Goal: Transaction & Acquisition: Purchase product/service

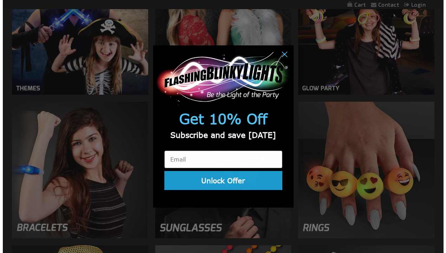
scroll to position [601, 0]
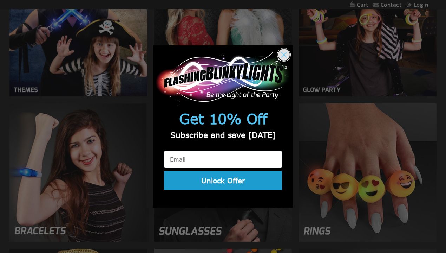
click at [286, 54] on circle "Close dialog" at bounding box center [284, 55] width 12 height 12
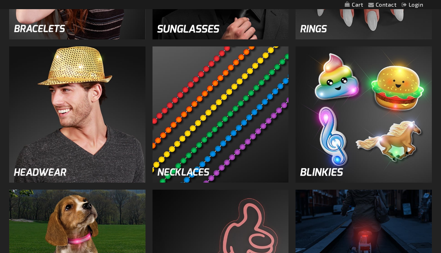
scroll to position [808, 0]
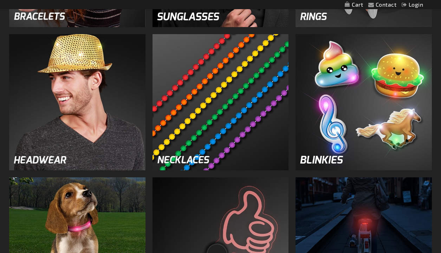
click at [338, 95] on img at bounding box center [364, 102] width 136 height 136
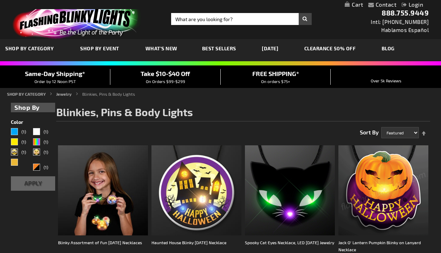
click at [343, 49] on link "CLEARANCE 50% OFF" at bounding box center [330, 49] width 62 height 24
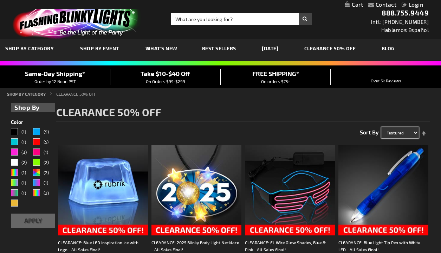
click at [416, 134] on select "Featured Name Price Best Sellers" at bounding box center [400, 132] width 38 height 11
select select "price"
click at [381, 127] on select "Featured Name Price Best Sellers" at bounding box center [400, 132] width 38 height 11
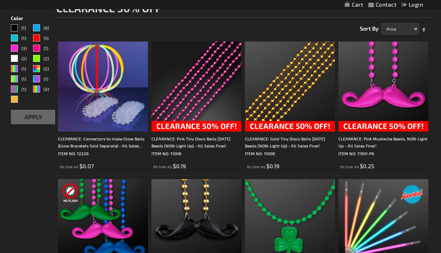
scroll to position [105, 0]
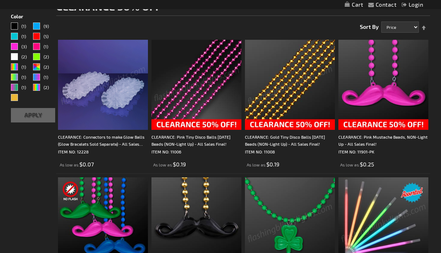
click at [131, 95] on img at bounding box center [103, 85] width 90 height 90
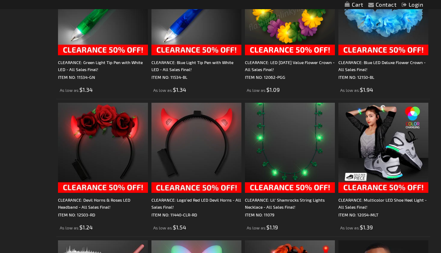
scroll to position [879, 0]
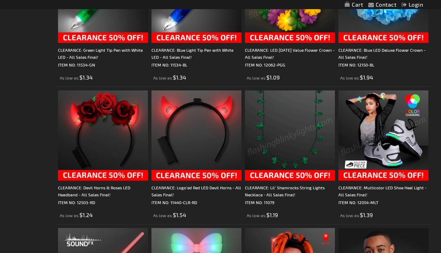
click at [382, 137] on img at bounding box center [383, 135] width 90 height 90
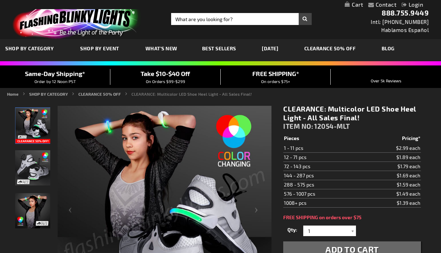
scroll to position [35, 0]
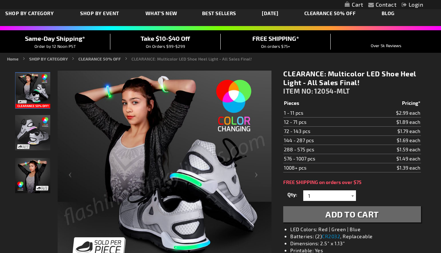
click at [352, 197] on div at bounding box center [352, 195] width 7 height 11
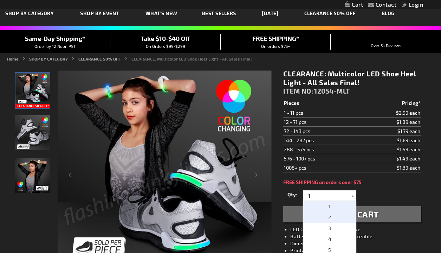
click at [347, 212] on p "2" at bounding box center [329, 217] width 53 height 11
type input "2"
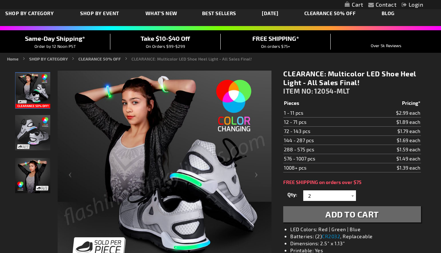
click at [384, 216] on button "Add to Cart" at bounding box center [351, 214] width 137 height 16
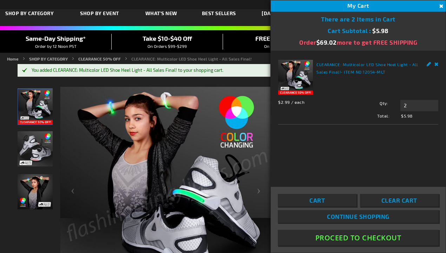
click at [180, 132] on img at bounding box center [167, 193] width 214 height 214
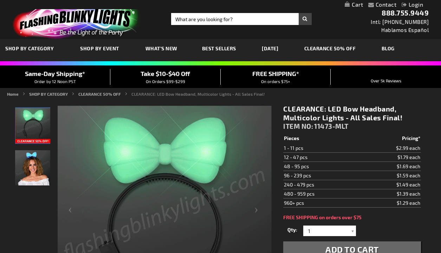
scroll to position [35, 0]
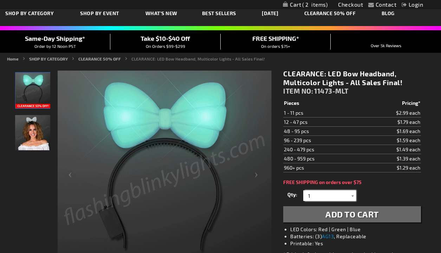
click at [331, 200] on input "1" at bounding box center [330, 195] width 51 height 11
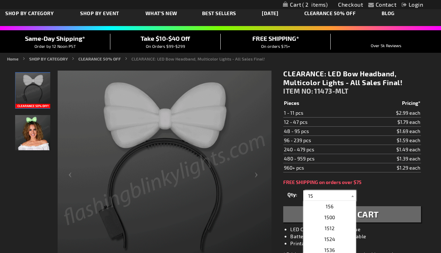
type input "1"
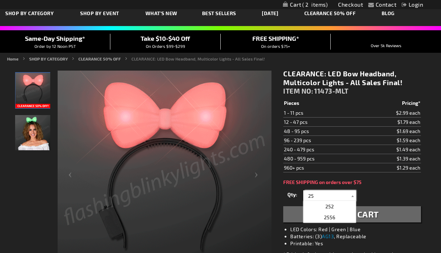
type input "25"
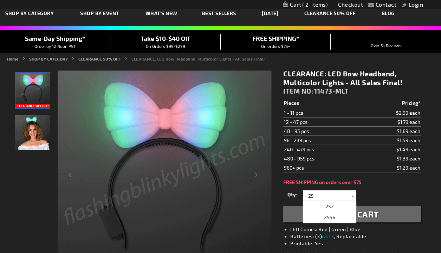
click at [379, 189] on div "Qty 1 2 3 4 5 6 7 8 9 10 11 12 24 36 48 60 72 84 96 108 120 132 144 156 168" at bounding box center [351, 195] width 137 height 14
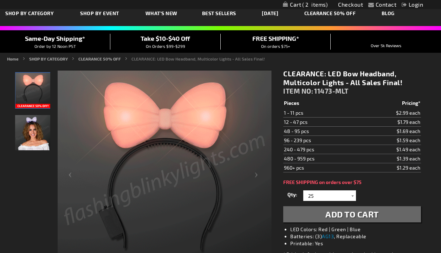
click at [374, 210] on span "Add to Cart" at bounding box center [351, 214] width 53 height 10
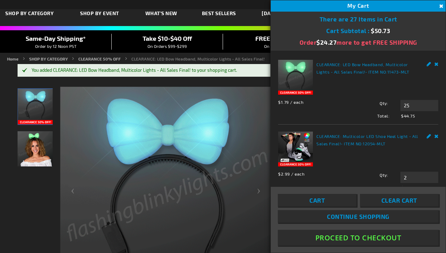
click at [440, 7] on button "Close" at bounding box center [441, 6] width 8 height 8
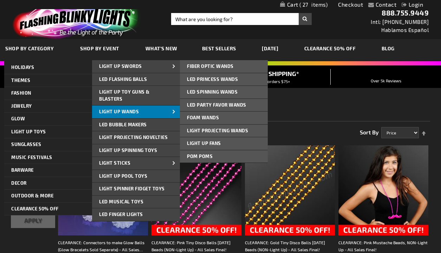
click at [112, 109] on span "Light Up Wands" at bounding box center [119, 112] width 40 height 6
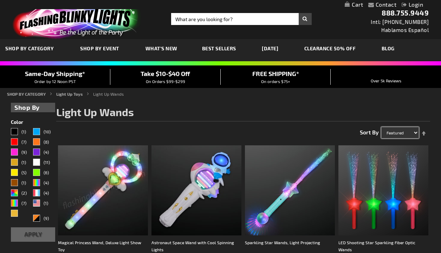
click at [411, 130] on select "Featured Name Price Best Sellers" at bounding box center [400, 132] width 38 height 11
select select "price"
click at [381, 127] on select "Featured Name Price Best Sellers" at bounding box center [400, 132] width 38 height 11
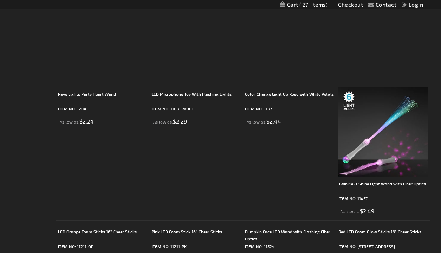
scroll to position [1862, 0]
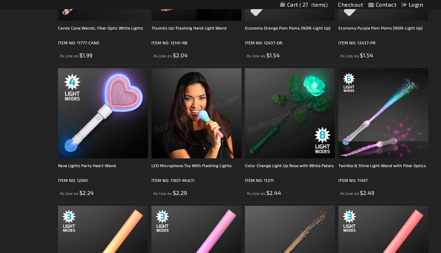
click at [285, 117] on img at bounding box center [290, 113] width 90 height 90
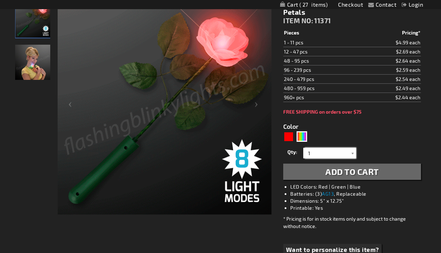
click at [323, 154] on input "1" at bounding box center [330, 153] width 51 height 11
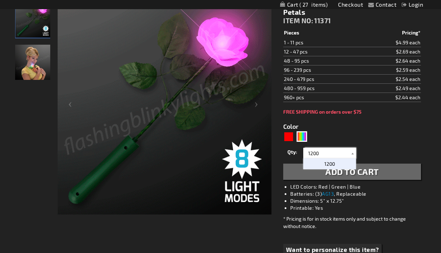
type input "1200"
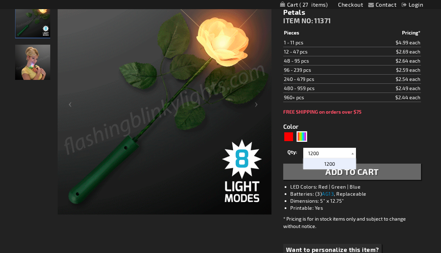
click at [376, 175] on span "Add to Cart" at bounding box center [351, 171] width 53 height 10
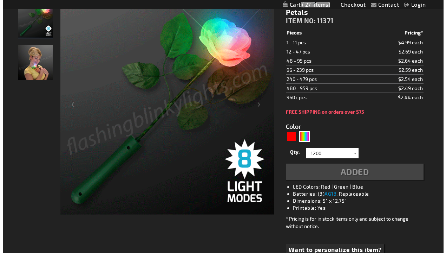
scroll to position [122, 0]
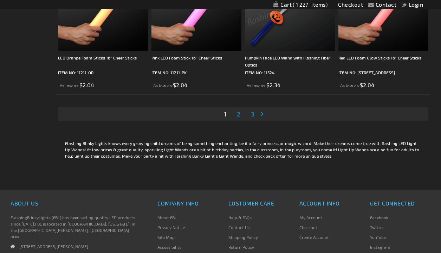
scroll to position [2108, 0]
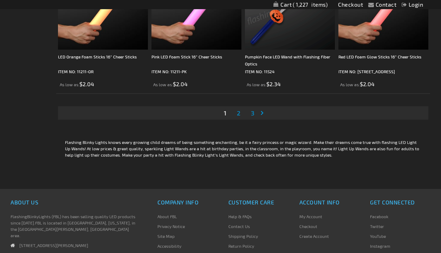
click at [240, 113] on span "2" at bounding box center [239, 113] width 4 height 8
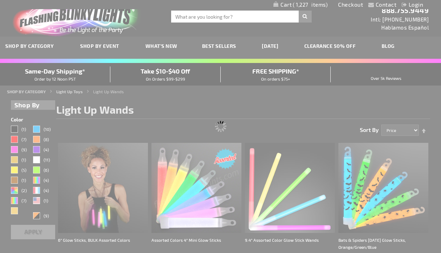
scroll to position [0, 0]
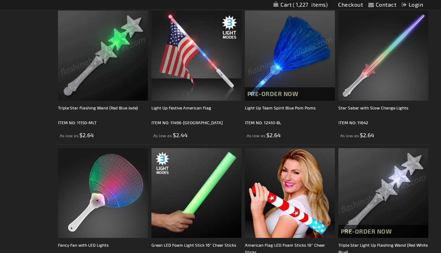
scroll to position [422, 0]
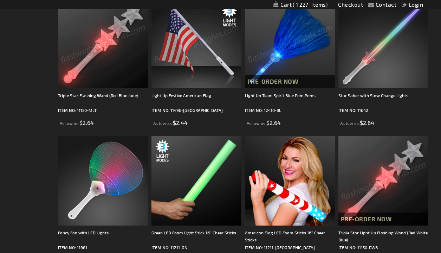
click at [104, 54] on img at bounding box center [103, 43] width 90 height 90
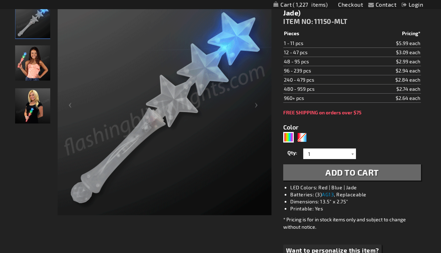
scroll to position [105, 0]
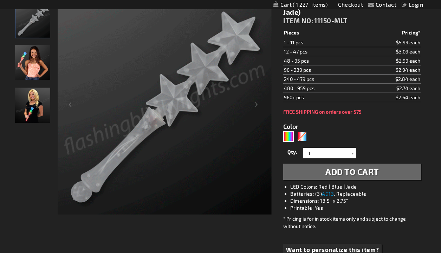
click at [337, 158] on div "Qty 1 2 3 4 5 6 7 8 9 10 11 12 24 36 48 60 72 84 96 108 120 132 144 156 168" at bounding box center [351, 153] width 137 height 14
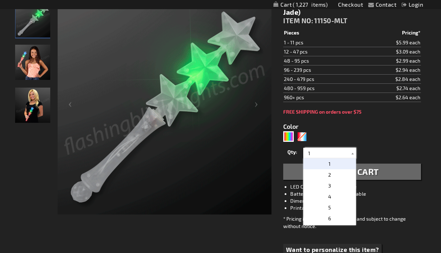
click at [335, 155] on input "1" at bounding box center [330, 153] width 51 height 11
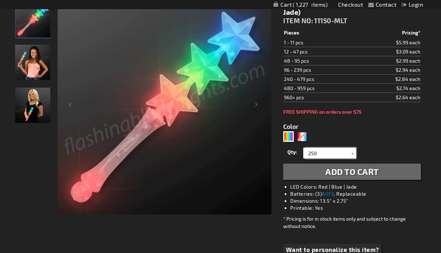
type input "250"
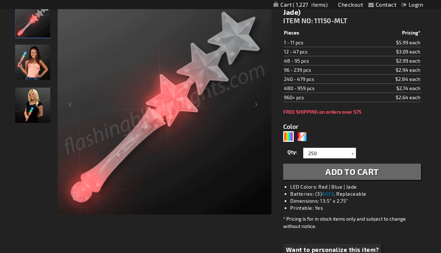
click at [357, 176] on span "Add to Cart" at bounding box center [351, 171] width 53 height 10
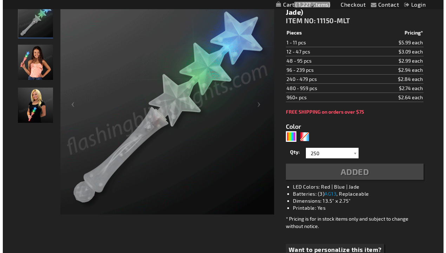
scroll to position [122, 0]
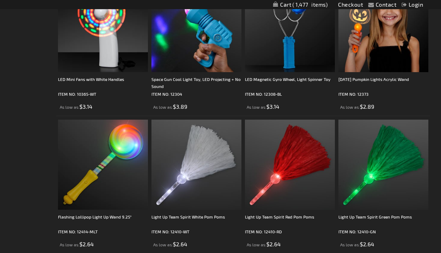
scroll to position [1195, 0]
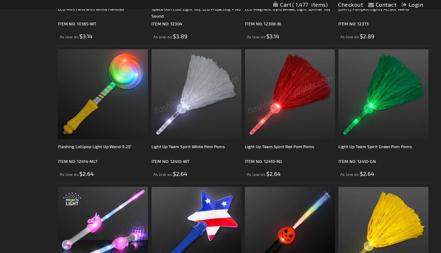
click at [216, 93] on img at bounding box center [196, 94] width 90 height 90
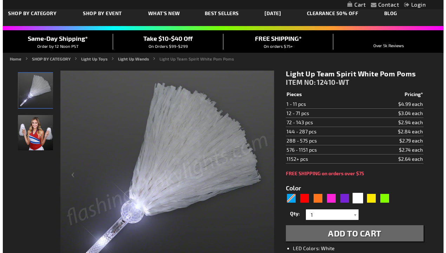
scroll to position [70, 0]
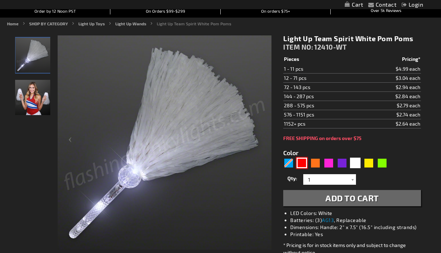
click at [306, 164] on div "Red" at bounding box center [302, 162] width 11 height 11
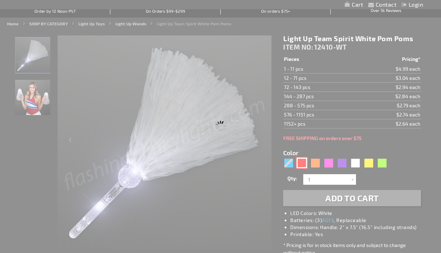
type input "5641"
type input "12410-RD"
type input "Customize - Light Up Team Spirit Red Pom Poms - ITEM NO: 12410-RD"
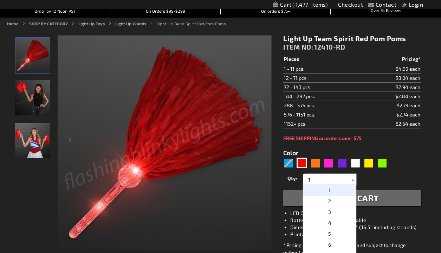
click at [319, 179] on input "1" at bounding box center [330, 179] width 51 height 11
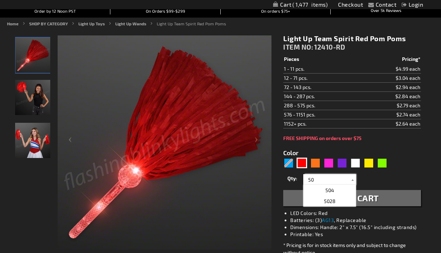
type input "50"
click at [364, 197] on span "Add to Cart" at bounding box center [351, 198] width 53 height 10
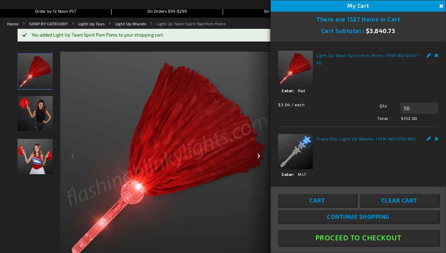
click at [248, 204] on div "Next" at bounding box center [260, 159] width 28 height 216
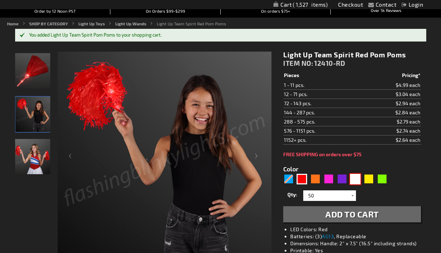
click at [358, 177] on div "White" at bounding box center [355, 179] width 11 height 11
type input "5646"
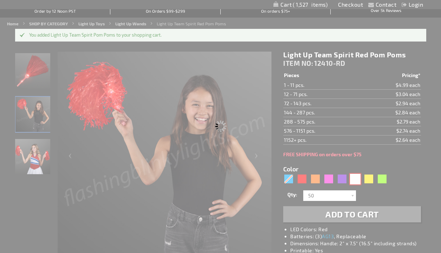
type input "12410-WT"
type input "Customize - Light Up Team Spirit White Pom Poms - ITEM NO: 12410-WT"
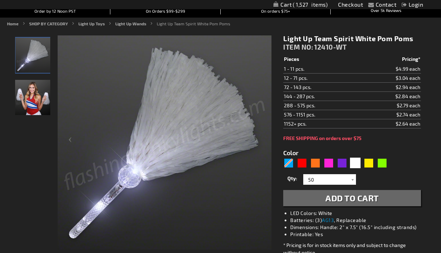
click at [334, 200] on span "Add to Cart" at bounding box center [351, 198] width 53 height 10
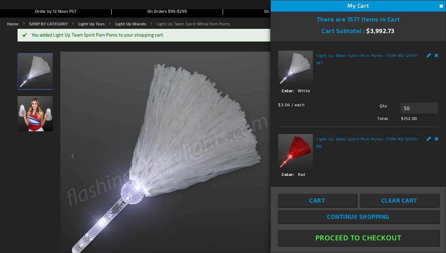
click at [232, 214] on img at bounding box center [167, 158] width 214 height 214
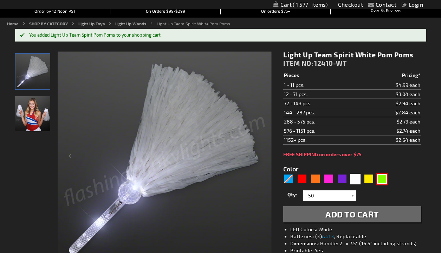
click at [385, 178] on div "Green" at bounding box center [382, 179] width 11 height 11
type input "5648"
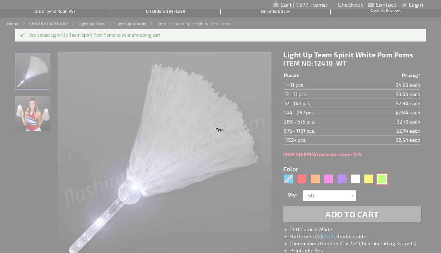
type input "12410-GN"
type input "Customize - Light Up Team Spirit Green Pom Poms - ITEM NO: 12410-GN"
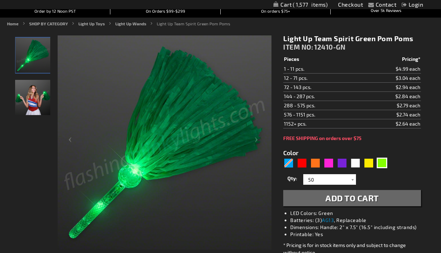
click at [331, 196] on span "Add to Cart" at bounding box center [351, 198] width 53 height 10
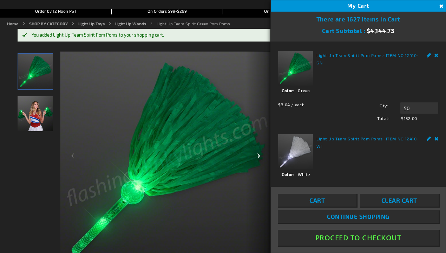
click at [257, 192] on div "Next" at bounding box center [260, 159] width 28 height 216
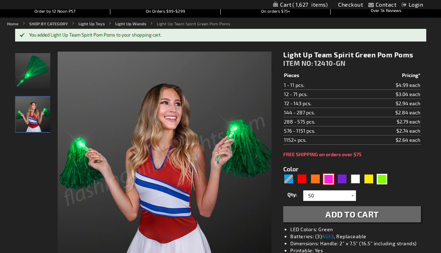
click at [330, 174] on div "Pink" at bounding box center [328, 179] width 11 height 11
type input "5639"
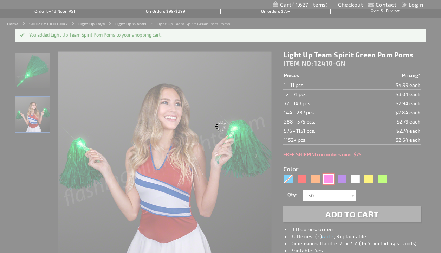
type input "12410-PK"
type input "Customize - Light Up Team Spirit Pink Pom Poms - ITEM NO: 12410-PK"
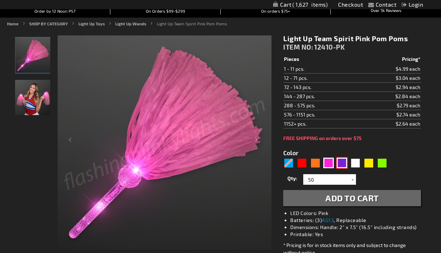
click at [345, 162] on div "Purple" at bounding box center [342, 162] width 11 height 11
type input "5640"
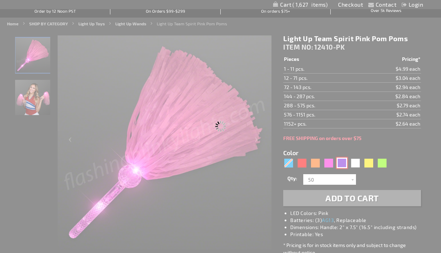
type input "12410-PR"
type input "Customize - Light Up Purple Pom Poms for Team Spirit - ITEM NO: 12410-PR"
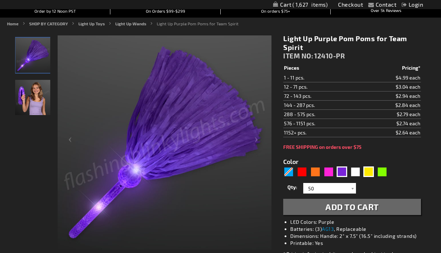
click at [362, 169] on div "5640" at bounding box center [336, 171] width 107 height 11
click at [374, 171] on div "5640" at bounding box center [336, 171] width 107 height 11
click at [371, 172] on div "Yellow" at bounding box center [368, 171] width 11 height 11
type input "5647"
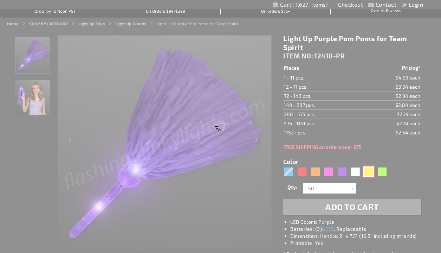
type input "12410-YL"
type input "Customize - Light Up Team Spirit Yellow Pom Poms - ITEM NO: 12410-YL"
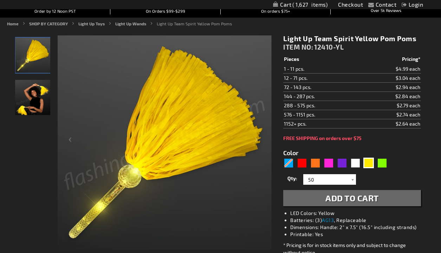
click at [350, 200] on span "Add to Cart" at bounding box center [351, 198] width 53 height 10
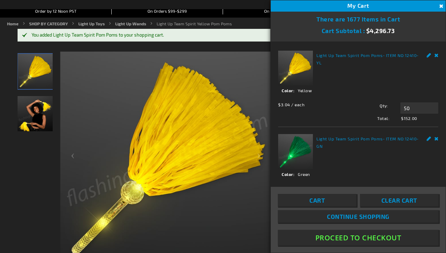
click at [237, 207] on img at bounding box center [167, 158] width 214 height 214
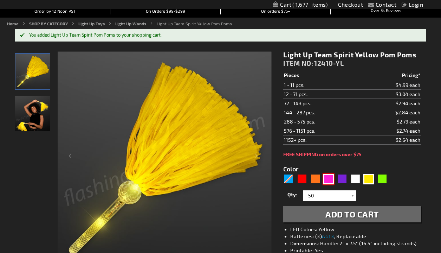
click at [332, 179] on div "Pink" at bounding box center [328, 179] width 11 height 11
type input "5639"
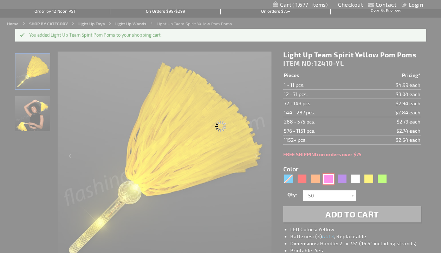
type input "12410-PK"
type input "Customize - Light Up Team Spirit Pink Pom Poms - ITEM NO: 12410-PK"
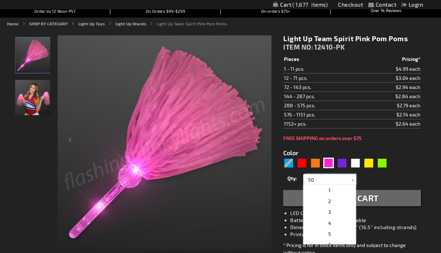
click at [340, 178] on input "50" at bounding box center [330, 179] width 51 height 11
click at [341, 164] on div "Purple" at bounding box center [342, 162] width 11 height 11
type input "5640"
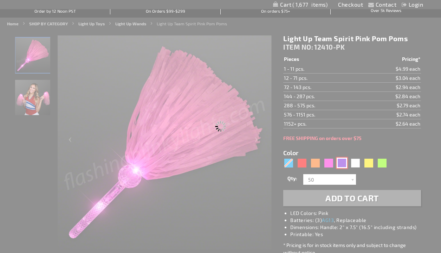
type input "12410-PR"
type input "Customize - Light Up Purple Pom Poms for Team Spirit - ITEM NO: 12410-PR"
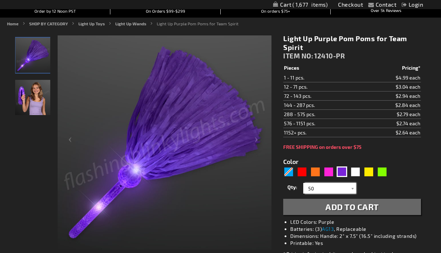
click at [328, 184] on input "50" at bounding box center [330, 188] width 51 height 11
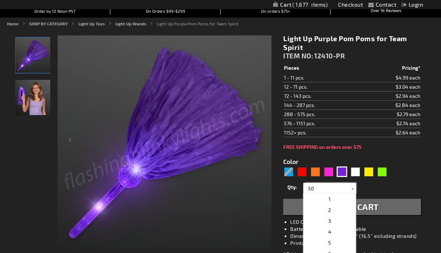
type input "5"
type input "20"
click at [384, 188] on div "Qty 1 2 3 4 5 6 7 8 9 10 11 12 24 36 48 60 72 84 96 108 120 132 144 156 168" at bounding box center [351, 188] width 137 height 14
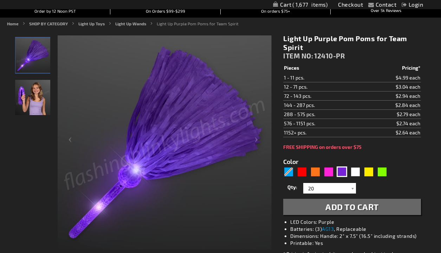
click at [377, 203] on span "Add to Cart" at bounding box center [351, 206] width 53 height 10
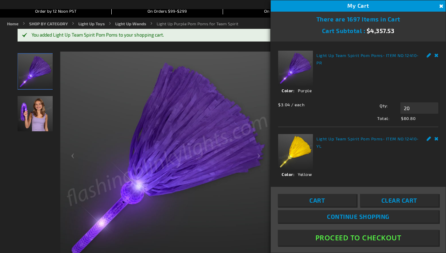
click at [220, 212] on img at bounding box center [167, 158] width 214 height 214
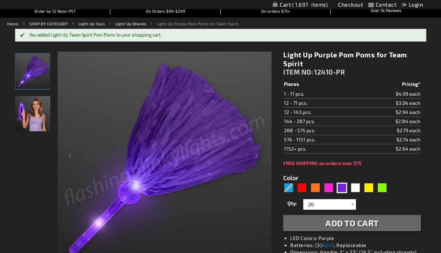
click at [291, 6] on span "1,697 1,697 items" at bounding box center [309, 5] width 37 height 6
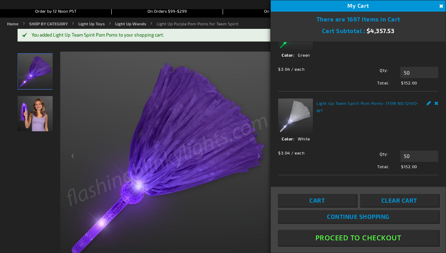
scroll to position [168, 0]
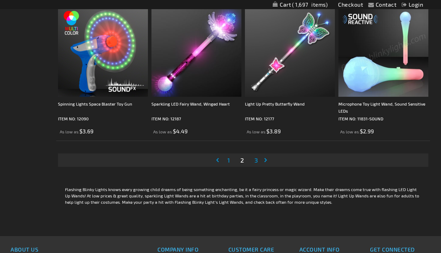
scroll to position [2109, 0]
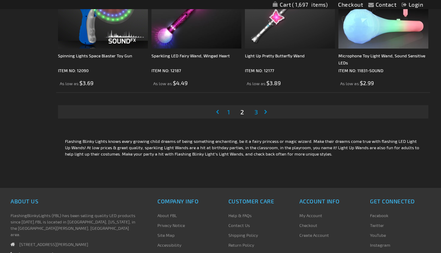
click at [257, 112] on span "3" at bounding box center [256, 112] width 4 height 8
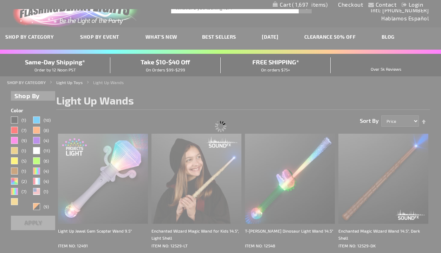
scroll to position [1, 0]
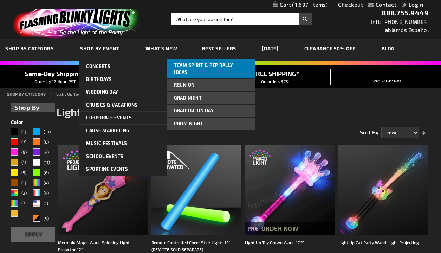
click at [224, 64] on span "Team Spirit & Pep Rally Ideas" at bounding box center [203, 68] width 59 height 13
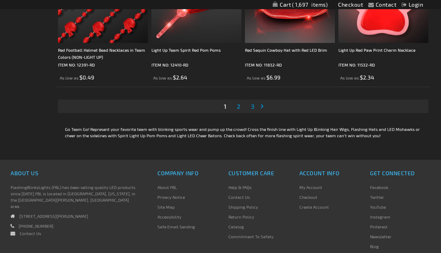
scroll to position [2179, 0]
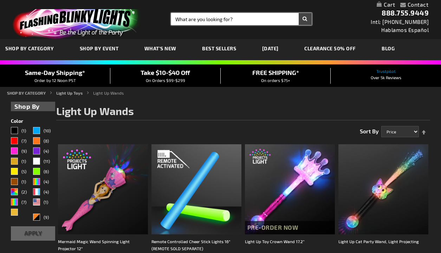
click at [226, 15] on input "Search" at bounding box center [241, 19] width 140 height 12
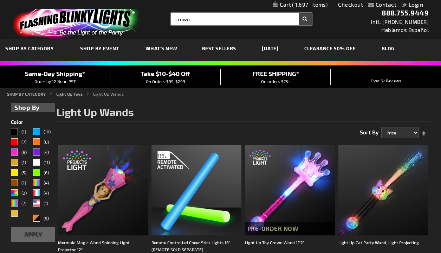
type input "crown"
click at [299, 13] on button "Search" at bounding box center [305, 19] width 13 height 12
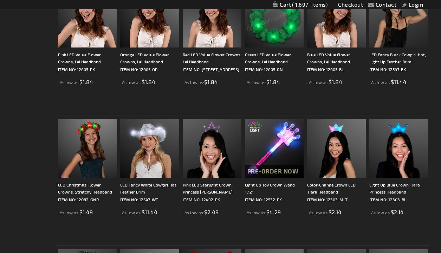
scroll to position [316, 0]
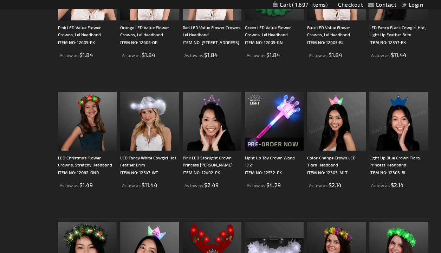
click at [338, 129] on img at bounding box center [336, 121] width 59 height 59
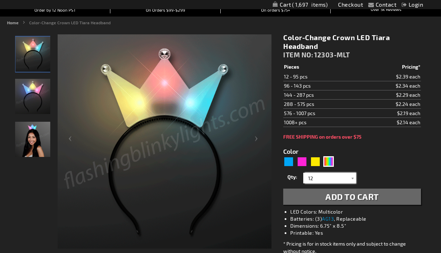
click at [336, 176] on input "12" at bounding box center [330, 178] width 51 height 11
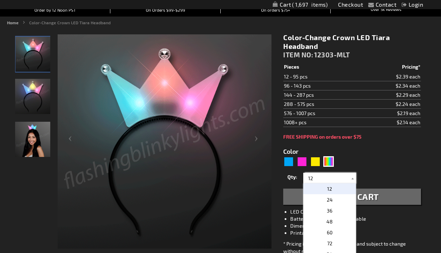
type input "1"
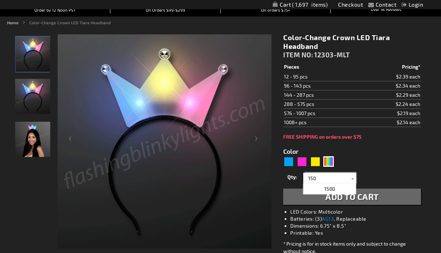
type input "150"
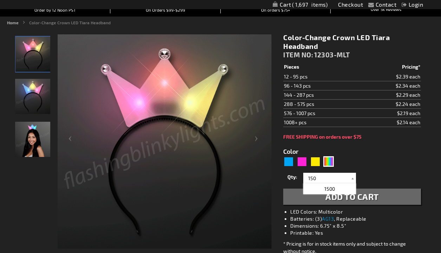
click at [385, 194] on button "Add to Cart" at bounding box center [351, 196] width 137 height 16
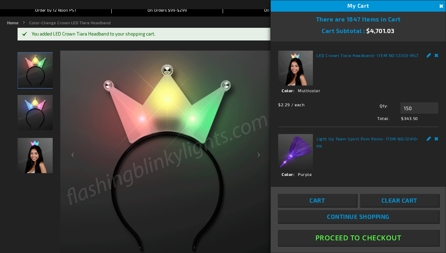
click at [339, 205] on link "Cart" at bounding box center [317, 200] width 79 height 13
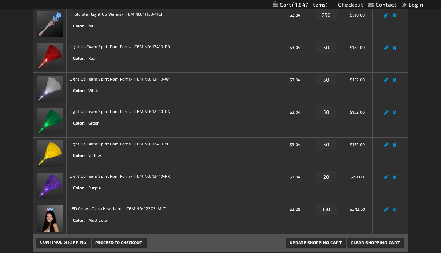
scroll to position [105, 0]
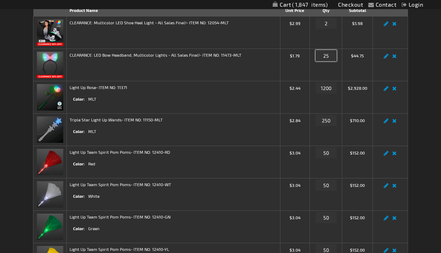
click at [328, 58] on input "25" at bounding box center [326, 55] width 21 height 11
type input "2"
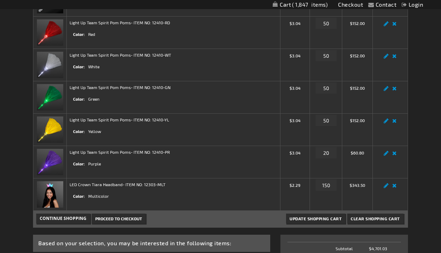
scroll to position [246, 0]
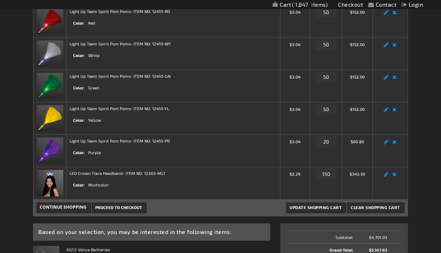
type input "50"
click at [321, 206] on span "Update Shopping Cart" at bounding box center [316, 207] width 52 height 5
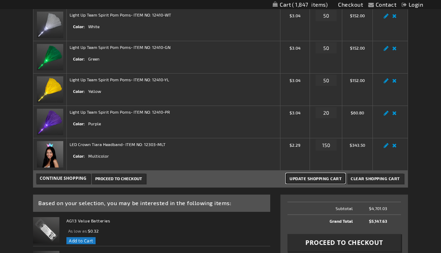
scroll to position [281, 0]
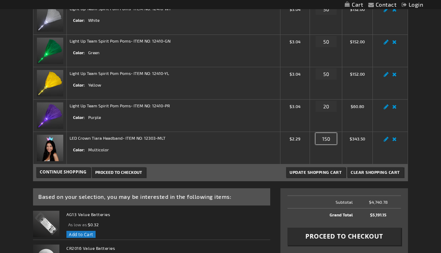
click at [329, 137] on input "150" at bounding box center [326, 138] width 21 height 11
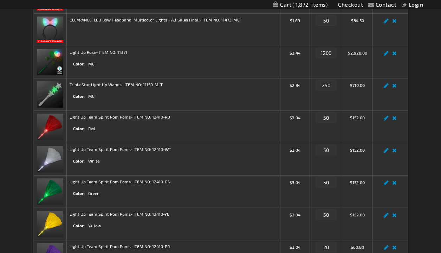
scroll to position [105, 0]
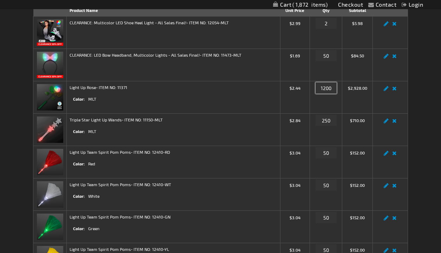
click at [331, 88] on input "1200" at bounding box center [326, 87] width 21 height 11
type input "1000"
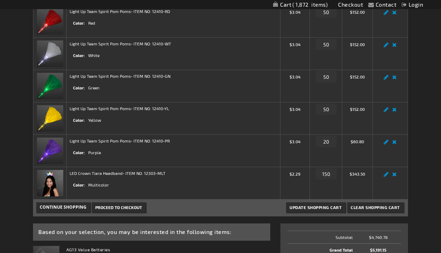
scroll to position [316, 0]
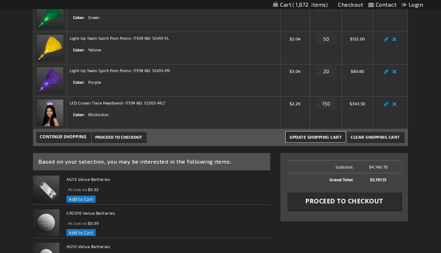
click at [318, 136] on span "Update Shopping Cart" at bounding box center [316, 136] width 52 height 5
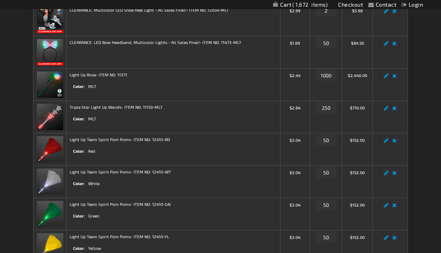
scroll to position [105, 0]
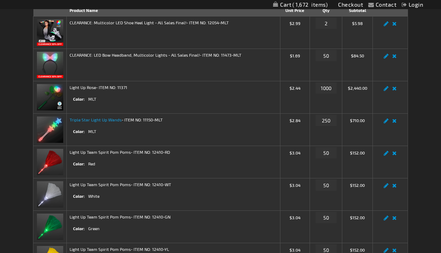
click at [83, 118] on link "Triple Star Light Up Wands" at bounding box center [96, 119] width 52 height 5
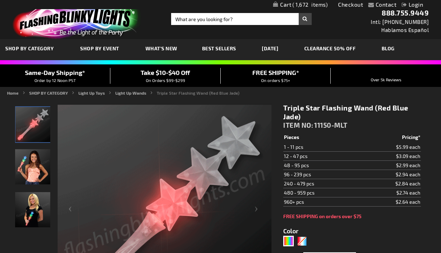
click at [296, 2] on span "1,672" at bounding box center [309, 4] width 35 height 6
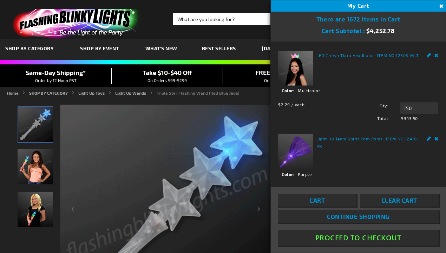
click at [334, 201] on link "Cart" at bounding box center [317, 200] width 79 height 13
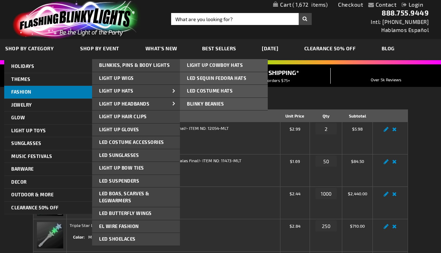
click at [50, 88] on link "FASHION" at bounding box center [48, 92] width 88 height 13
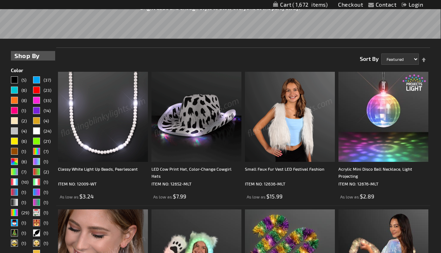
scroll to position [105, 0]
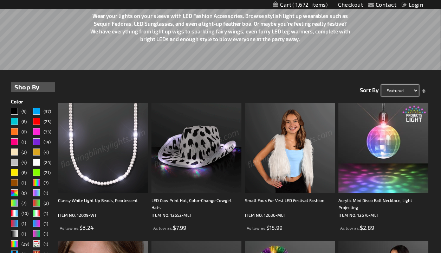
click at [396, 88] on select "Featured Name Price Best Sellers" at bounding box center [400, 90] width 38 height 11
select select "price"
click at [381, 85] on select "Featured Name Price Best Sellers" at bounding box center [400, 90] width 38 height 11
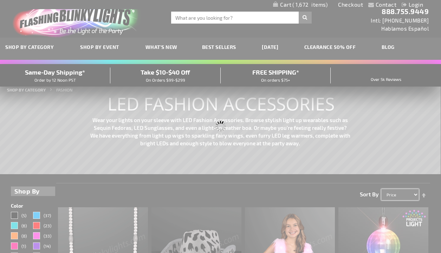
scroll to position [0, 0]
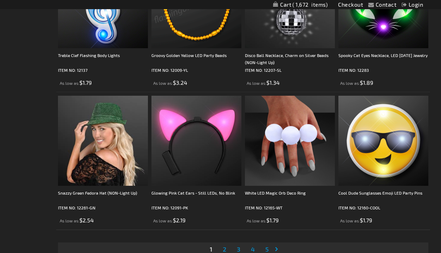
scroll to position [2038, 0]
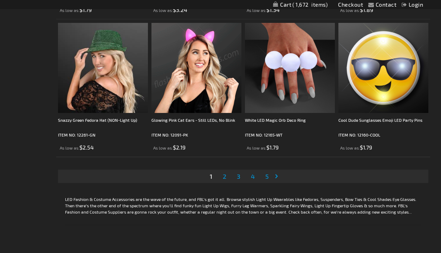
click at [225, 174] on span "2" at bounding box center [225, 176] width 4 height 8
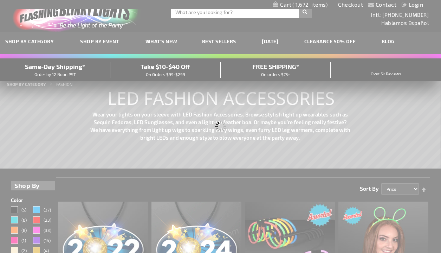
scroll to position [0, 0]
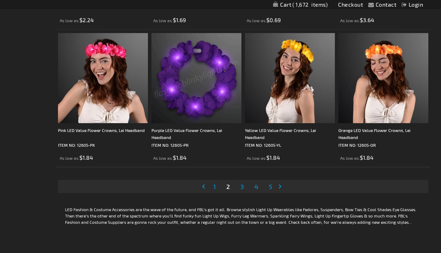
scroll to position [2108, 0]
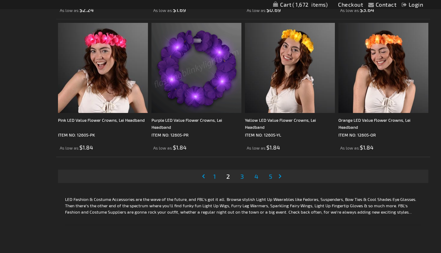
click at [241, 176] on span "3" at bounding box center [242, 176] width 4 height 8
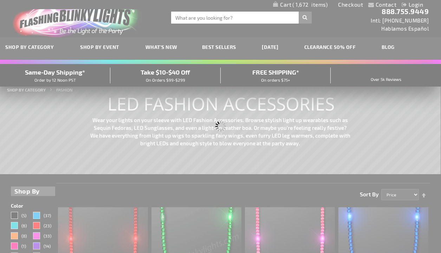
scroll to position [0, 0]
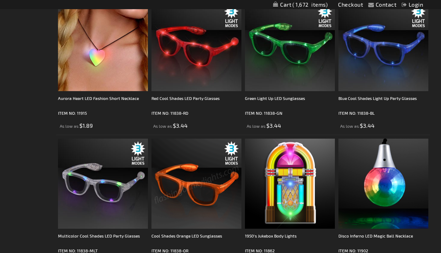
scroll to position [1019, 0]
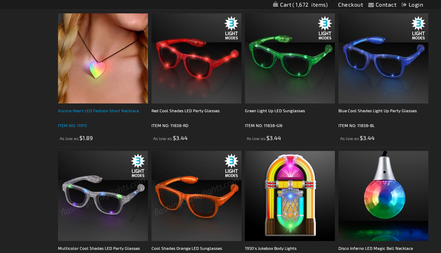
click at [102, 112] on div "Aurora Heart LED Fashion Short Necklace" at bounding box center [103, 114] width 90 height 14
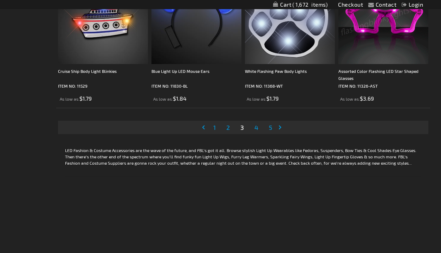
scroll to position [2179, 0]
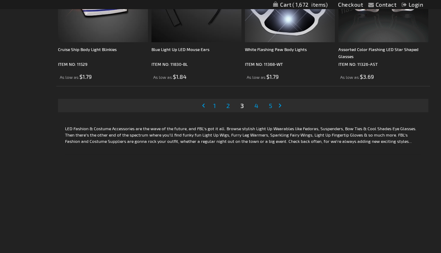
click at [257, 106] on span "4" at bounding box center [256, 106] width 4 height 8
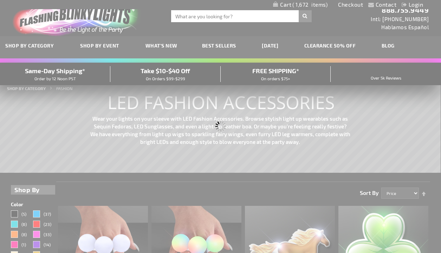
scroll to position [0, 0]
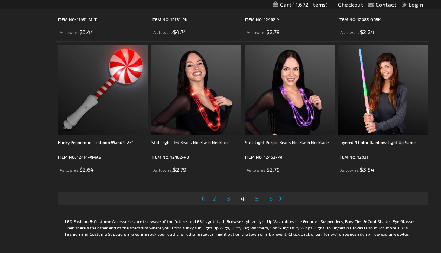
scroll to position [2108, 0]
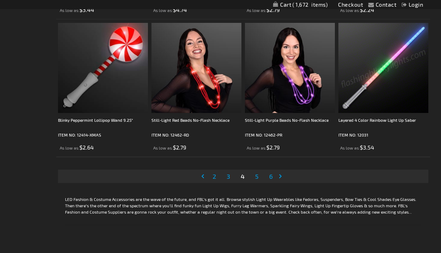
click at [257, 178] on span "5" at bounding box center [257, 176] width 4 height 8
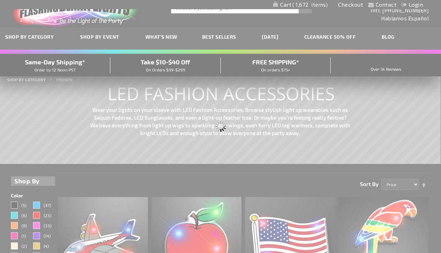
scroll to position [0, 0]
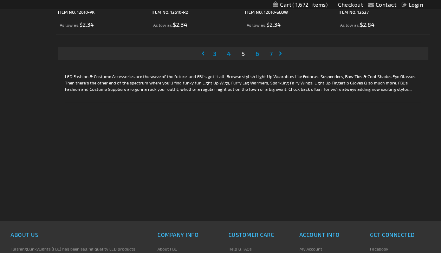
scroll to position [2144, 0]
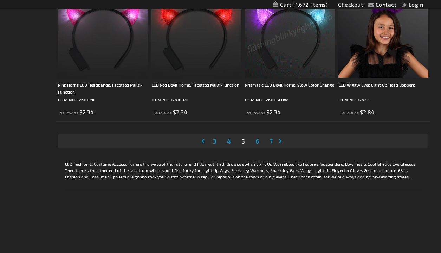
click at [259, 139] on link "Page 6" at bounding box center [257, 141] width 6 height 11
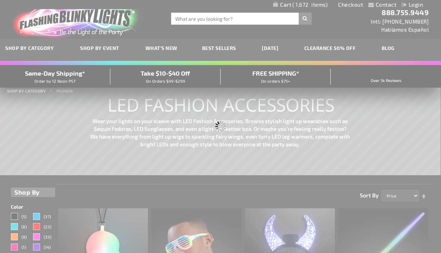
scroll to position [0, 0]
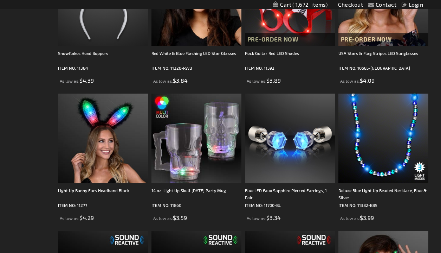
scroll to position [562, 0]
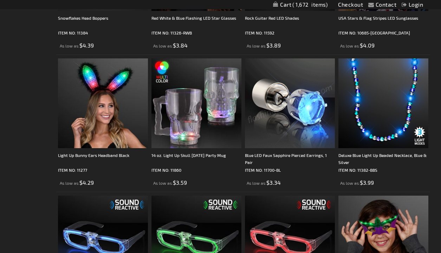
click at [302, 118] on img at bounding box center [290, 103] width 90 height 90
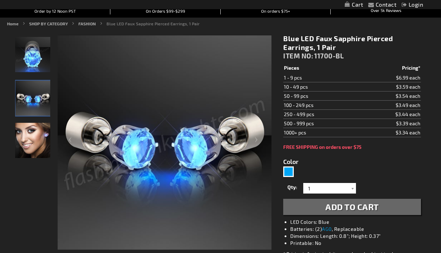
click at [336, 203] on span "Add to Cart" at bounding box center [351, 206] width 53 height 10
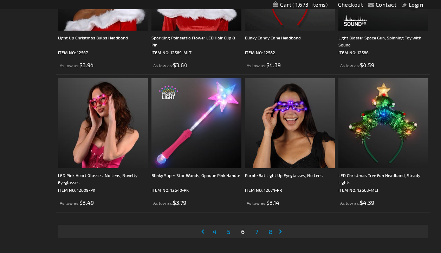
scroll to position [2074, 0]
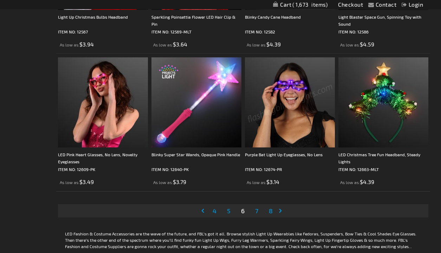
click at [255, 212] on span "7" at bounding box center [256, 211] width 3 height 8
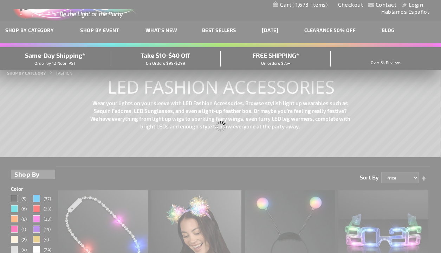
scroll to position [0, 0]
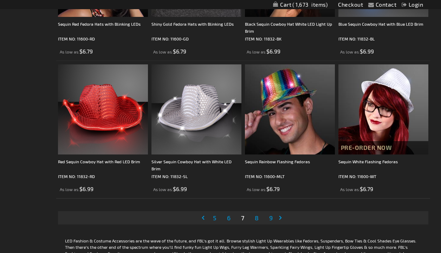
scroll to position [2073, 0]
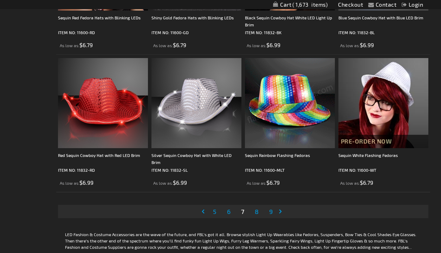
click at [258, 208] on span "8" at bounding box center [257, 211] width 4 height 8
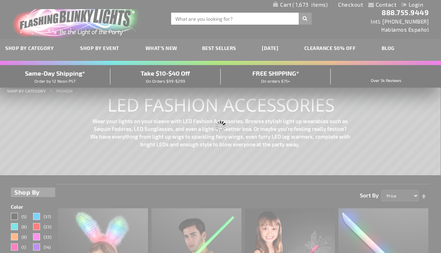
scroll to position [0, 0]
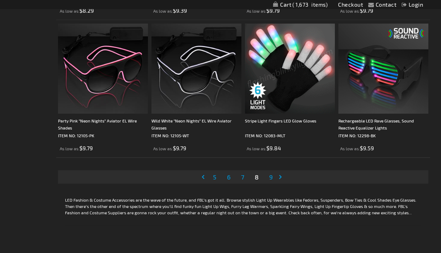
scroll to position [2108, 0]
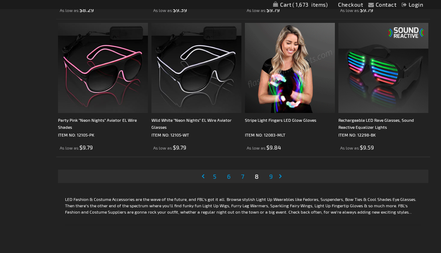
click at [271, 174] on span "9" at bounding box center [271, 176] width 4 height 8
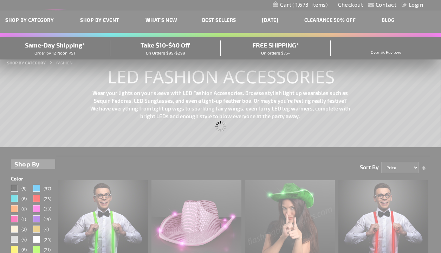
scroll to position [14, 0]
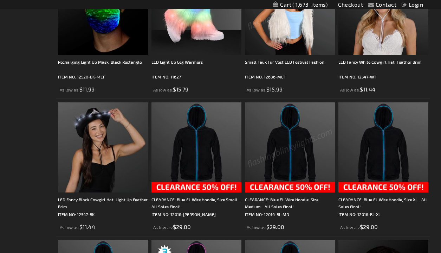
scroll to position [703, 0]
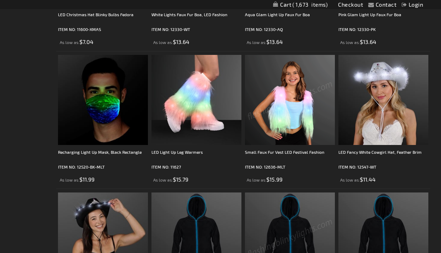
click at [300, 3] on span "1,673" at bounding box center [309, 4] width 35 height 6
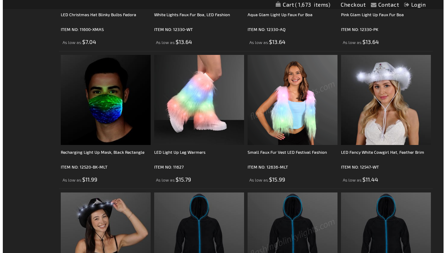
scroll to position [706, 0]
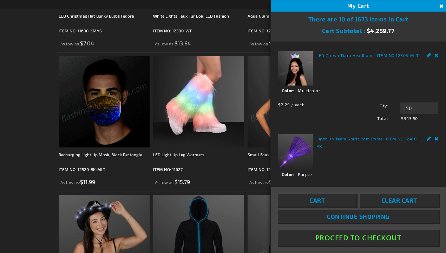
click at [315, 202] on span "Cart" at bounding box center [317, 199] width 15 height 7
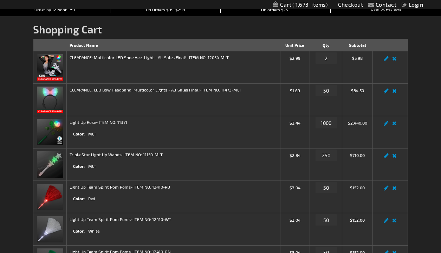
scroll to position [70, 0]
click at [51, 125] on img at bounding box center [50, 132] width 26 height 26
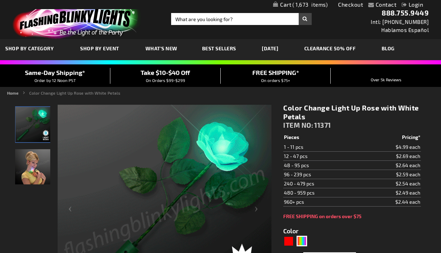
click at [304, 3] on span "1,673" at bounding box center [309, 4] width 35 height 6
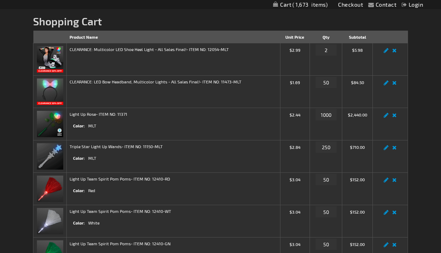
scroll to position [70, 0]
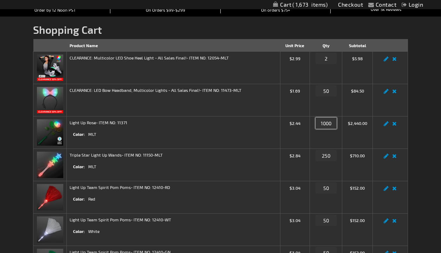
click at [332, 124] on input "1000" at bounding box center [326, 122] width 21 height 11
type input "1"
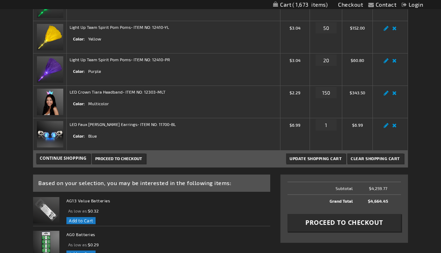
scroll to position [351, 0]
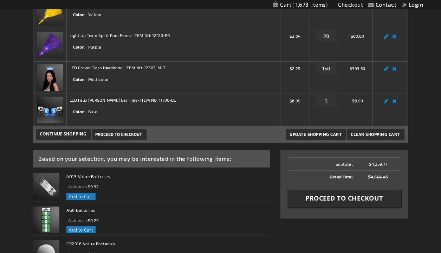
type input "800"
click at [318, 135] on span "Update Shopping Cart" at bounding box center [316, 133] width 52 height 5
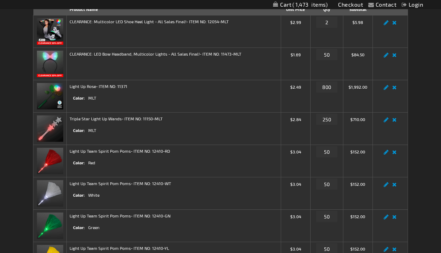
scroll to position [105, 0]
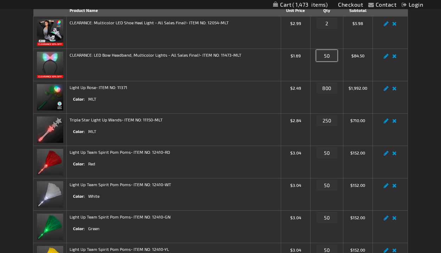
click at [333, 53] on input "50" at bounding box center [326, 55] width 21 height 11
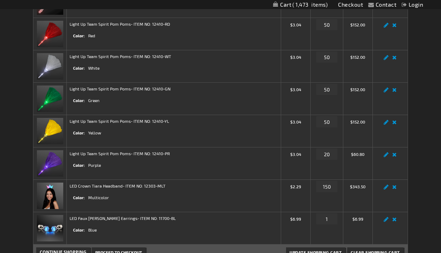
scroll to position [246, 0]
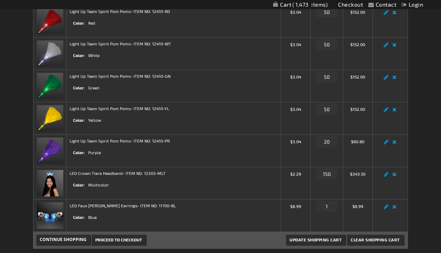
click at [50, 117] on img at bounding box center [50, 118] width 26 height 26
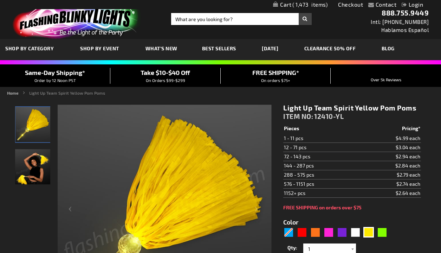
click at [300, 5] on span "1,473" at bounding box center [309, 4] width 35 height 6
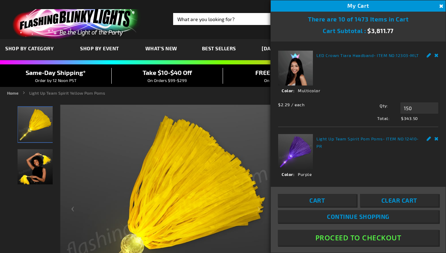
click at [332, 202] on link "Cart" at bounding box center [317, 200] width 79 height 13
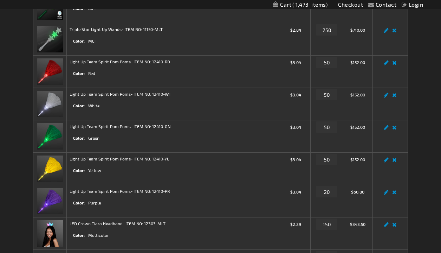
scroll to position [211, 0]
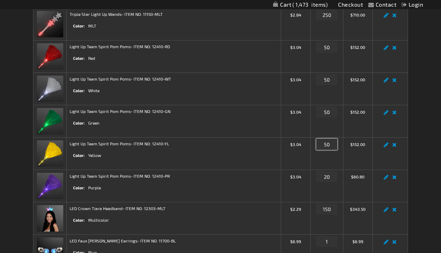
click at [333, 145] on input "50" at bounding box center [326, 143] width 21 height 11
type input "5"
type input "30"
click at [332, 113] on input "50" at bounding box center [326, 111] width 21 height 11
type input "5"
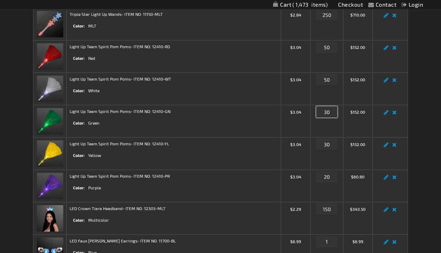
type input "30"
click at [329, 79] on input "50" at bounding box center [326, 79] width 21 height 11
type input "5"
type input "30"
click at [333, 45] on input "50" at bounding box center [326, 46] width 21 height 11
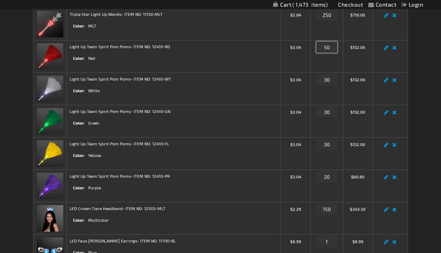
type input "5"
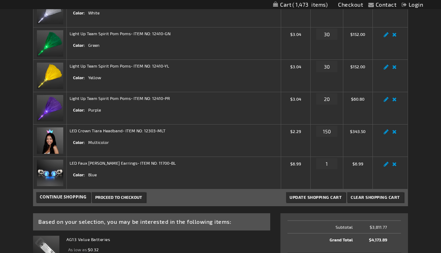
scroll to position [316, 0]
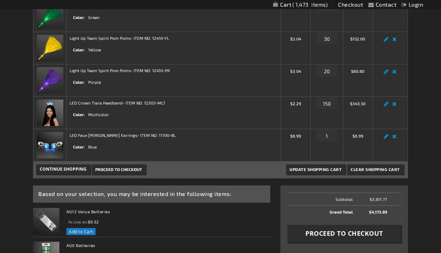
type input "30"
click at [315, 172] on button "Update Shopping Cart" at bounding box center [315, 169] width 59 height 10
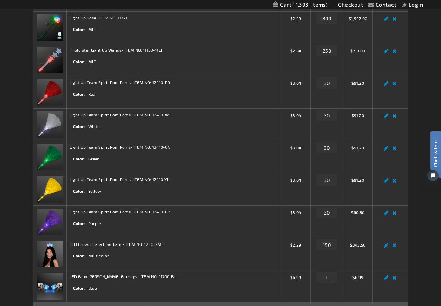
scroll to position [176, 0]
